Goal: Information Seeking & Learning: Learn about a topic

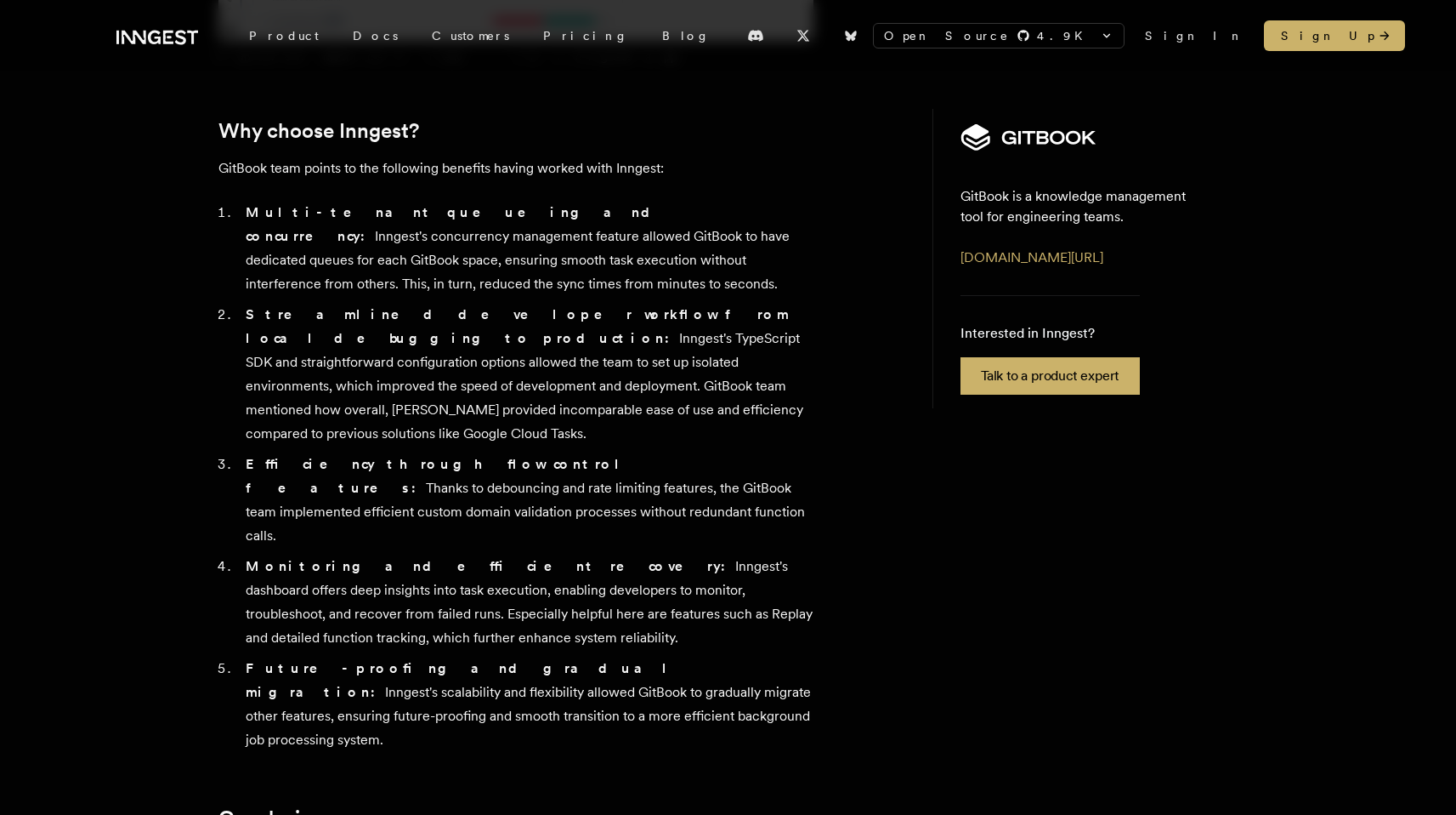
scroll to position [5704, 0]
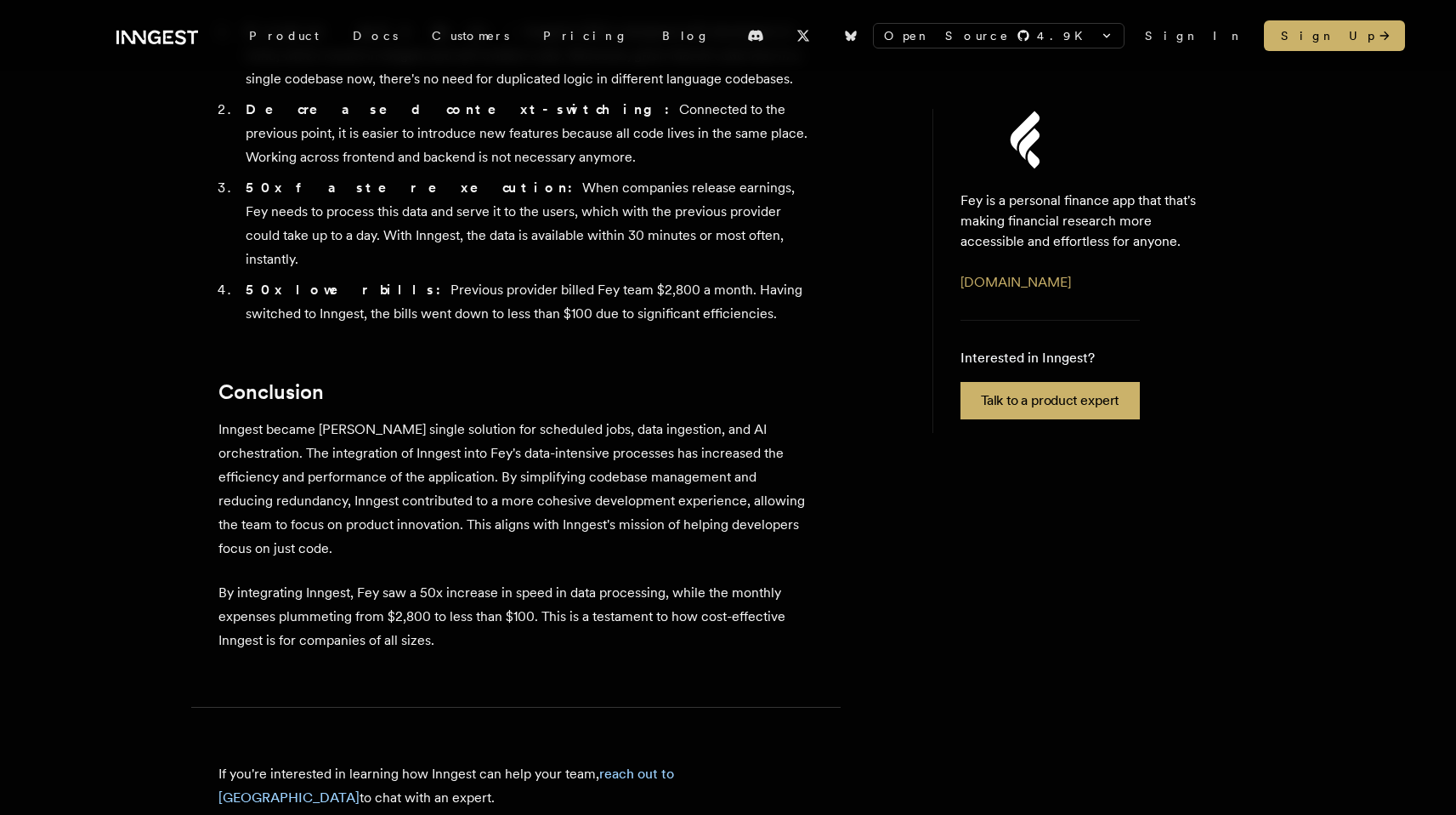
scroll to position [4364, 0]
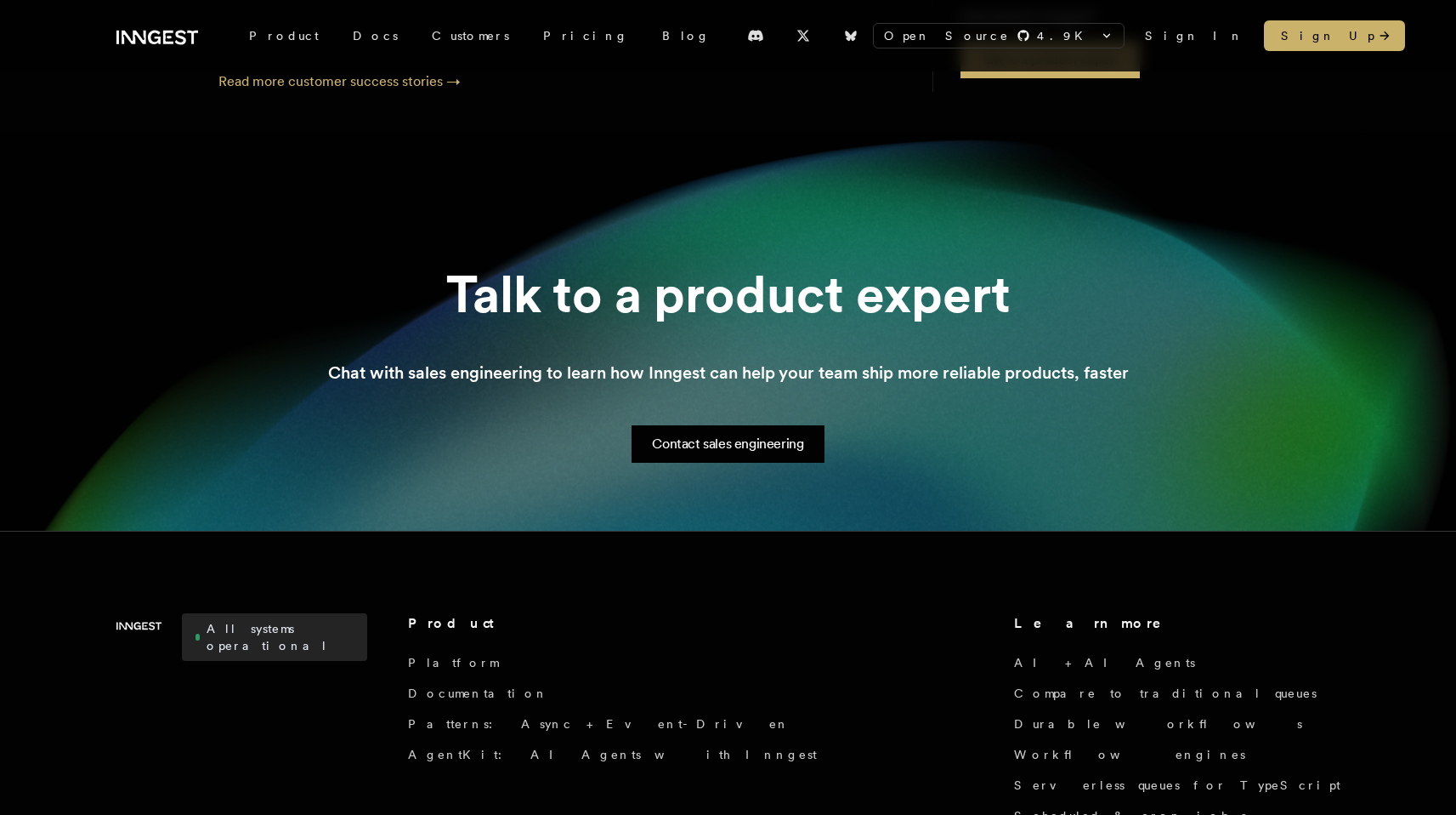
scroll to position [2422, 0]
